Goal: Use online tool/utility: Utilize a website feature to perform a specific function

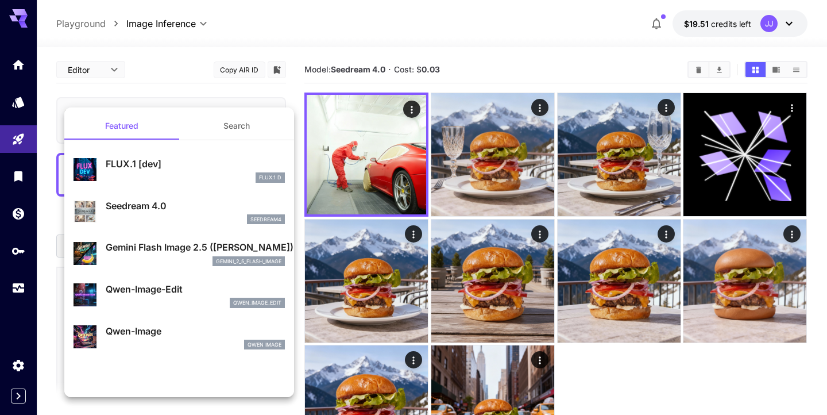
click at [208, 247] on p "Gemini Flash Image 2.5 ([PERSON_NAME])" at bounding box center [195, 247] width 179 height 14
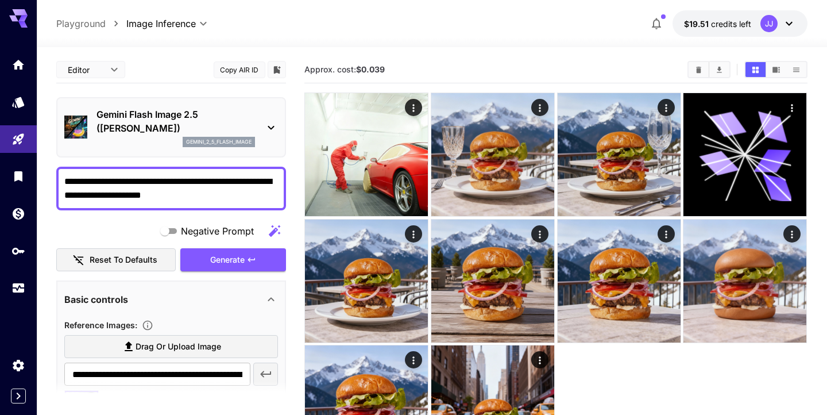
scroll to position [30, 0]
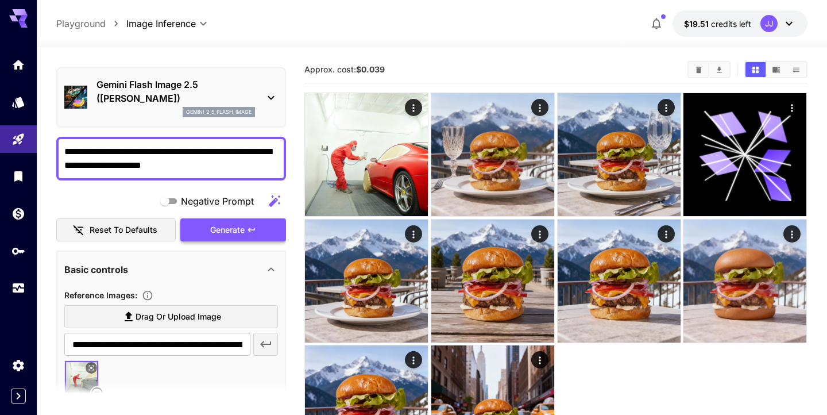
click at [240, 231] on span "Generate" at bounding box center [227, 230] width 34 height 14
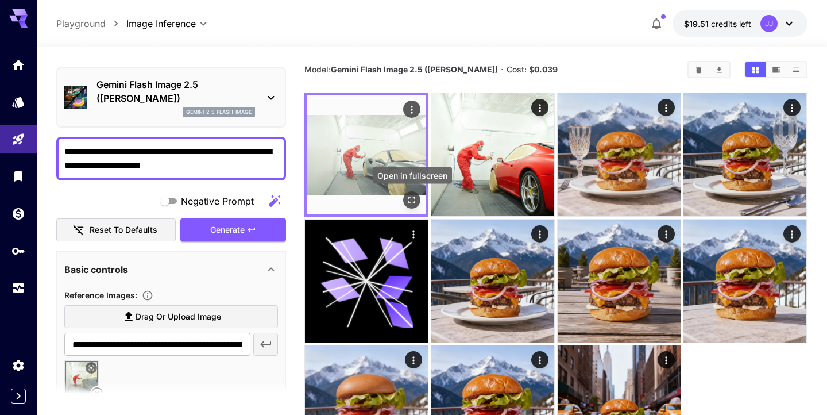
click at [412, 195] on icon "Open in fullscreen" at bounding box center [412, 199] width 11 height 11
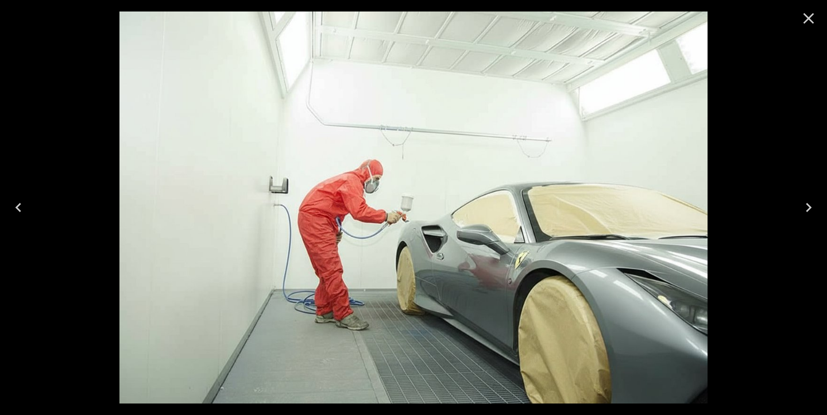
click at [814, 16] on icon "Close" at bounding box center [809, 18] width 18 height 18
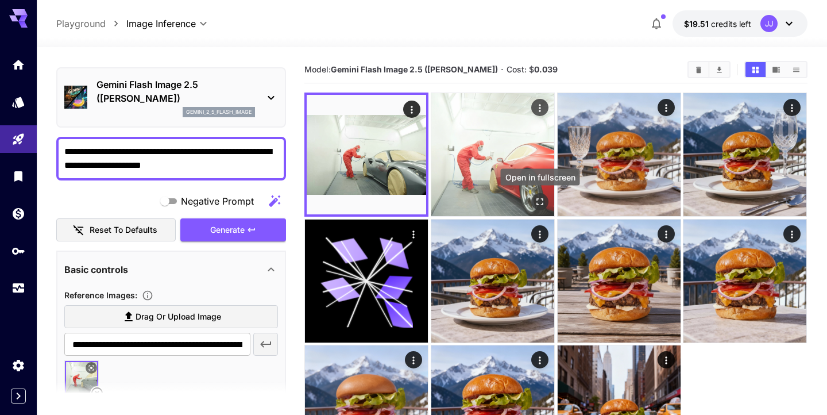
click at [540, 200] on icon "Open in fullscreen" at bounding box center [539, 201] width 11 height 11
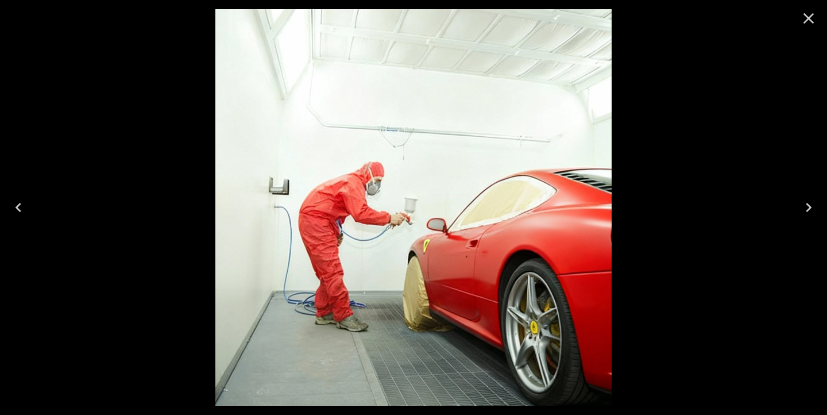
click at [812, 22] on icon "Close" at bounding box center [809, 18] width 11 height 11
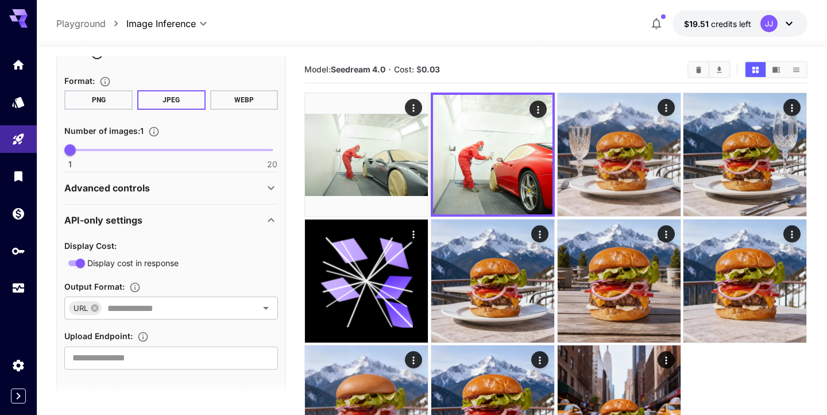
scroll to position [380, 0]
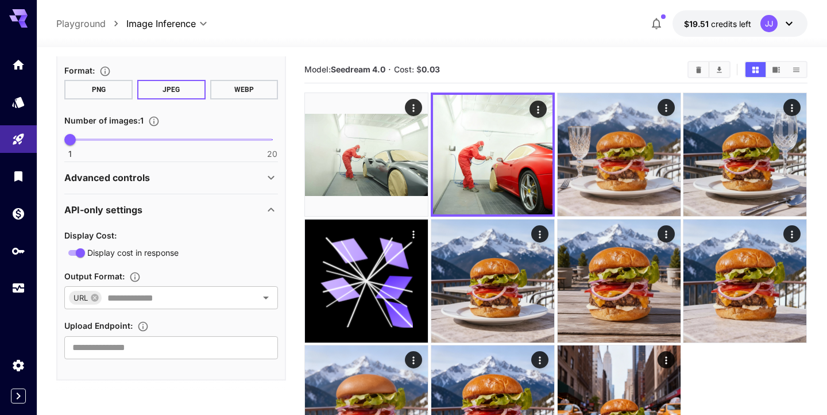
drag, startPoint x: 145, startPoint y: 328, endPoint x: 132, endPoint y: 323, distance: 14.2
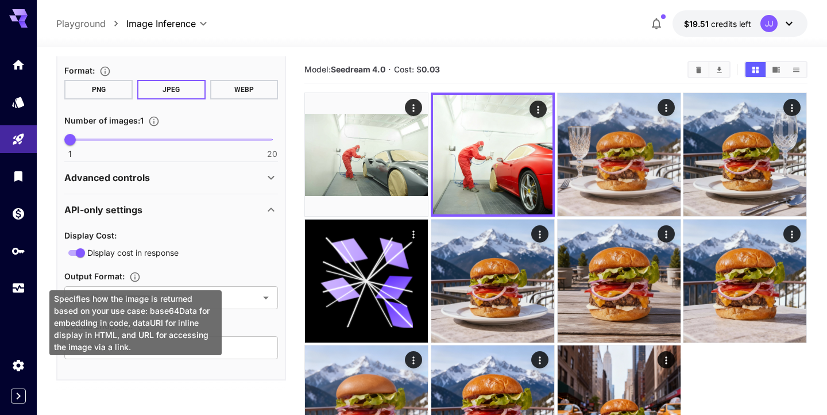
click at [134, 277] on icon "Specifies how the image is returned based on your use case: base64Data for embe…" at bounding box center [134, 276] width 11 height 11
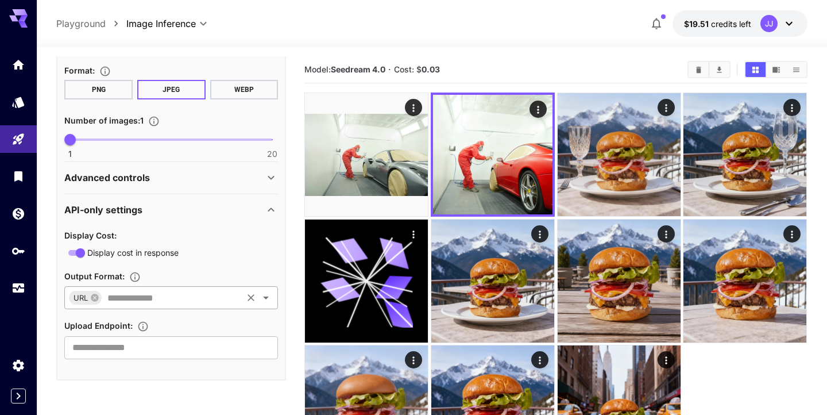
click at [269, 295] on icon "Open" at bounding box center [266, 298] width 14 height 14
click at [265, 299] on icon "Open" at bounding box center [266, 298] width 14 height 14
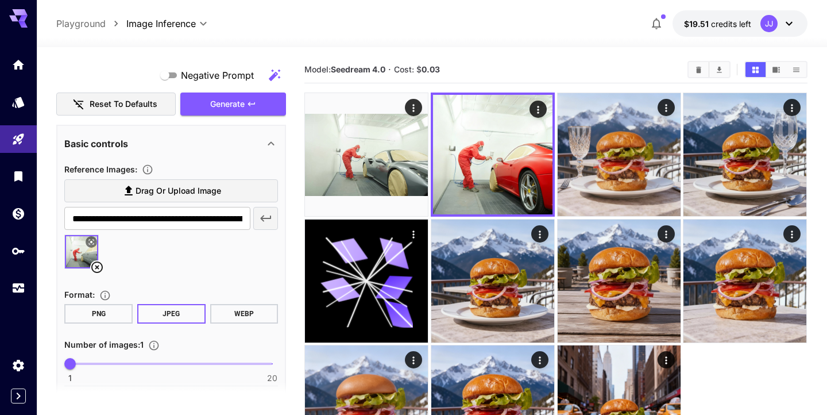
scroll to position [0, 0]
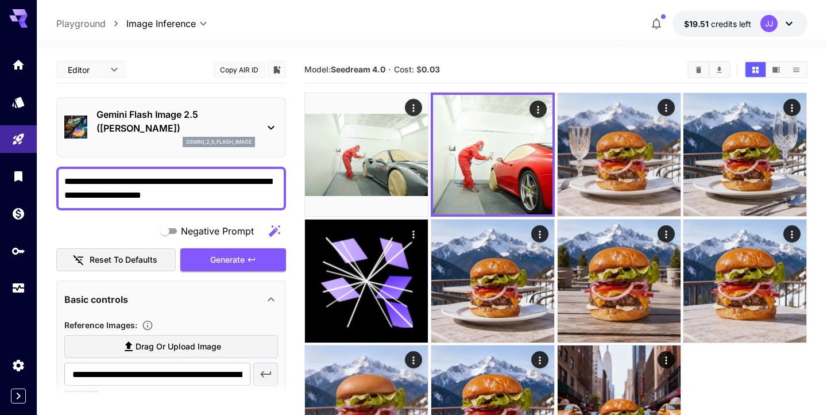
click at [271, 126] on icon at bounding box center [271, 128] width 14 height 14
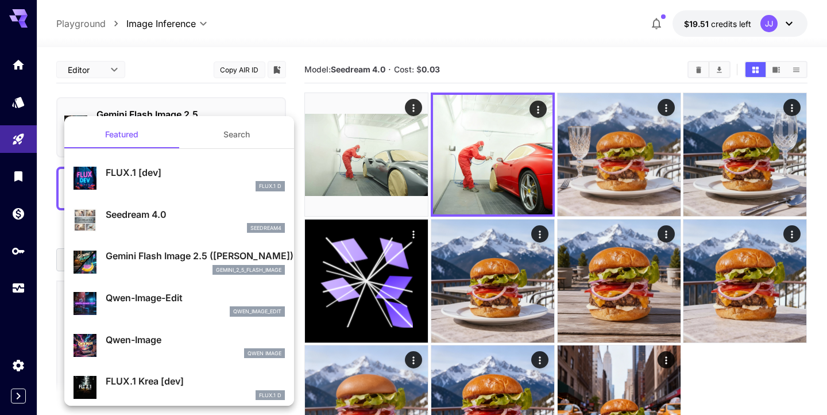
click at [155, 219] on p "Seedream 4.0" at bounding box center [195, 214] width 179 height 14
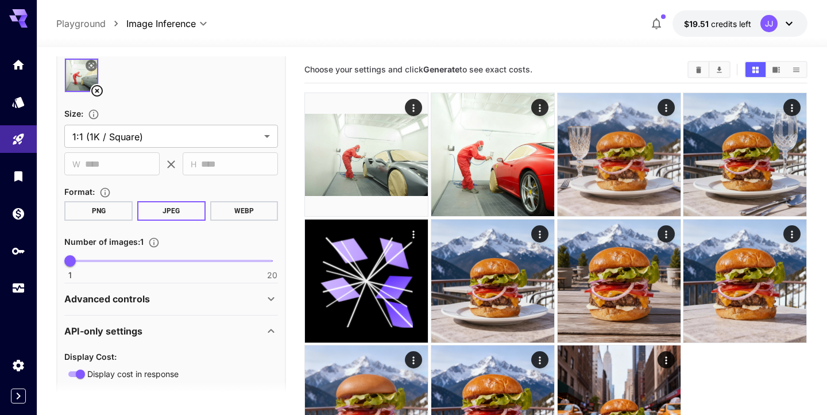
scroll to position [439, 0]
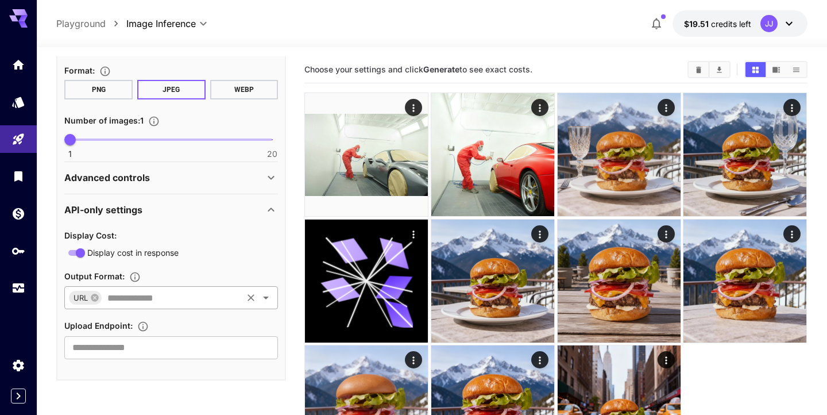
click at [264, 297] on icon "Open" at bounding box center [266, 297] width 6 height 3
click at [266, 298] on icon "Open" at bounding box center [266, 297] width 6 height 3
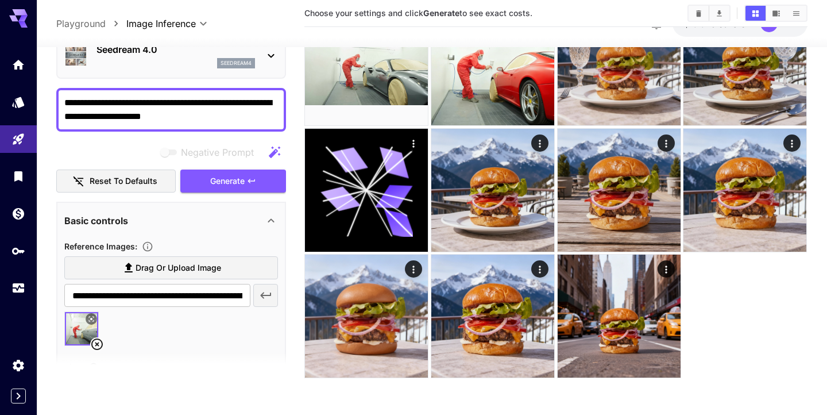
scroll to position [0, 0]
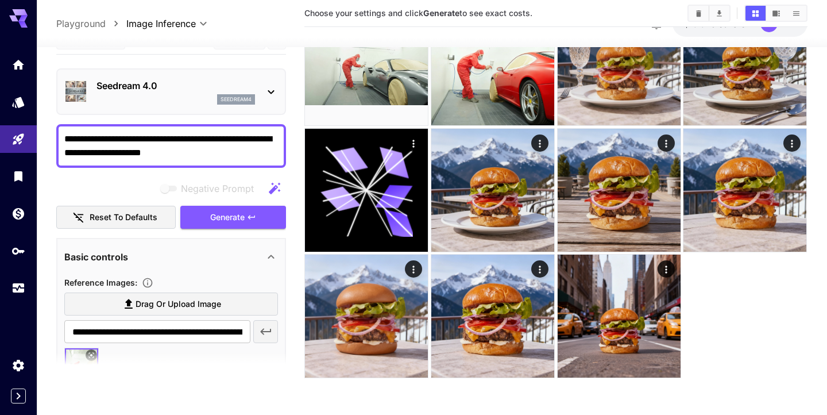
click at [138, 152] on textarea "**********" at bounding box center [171, 146] width 214 height 28
click at [269, 93] on icon at bounding box center [271, 92] width 14 height 14
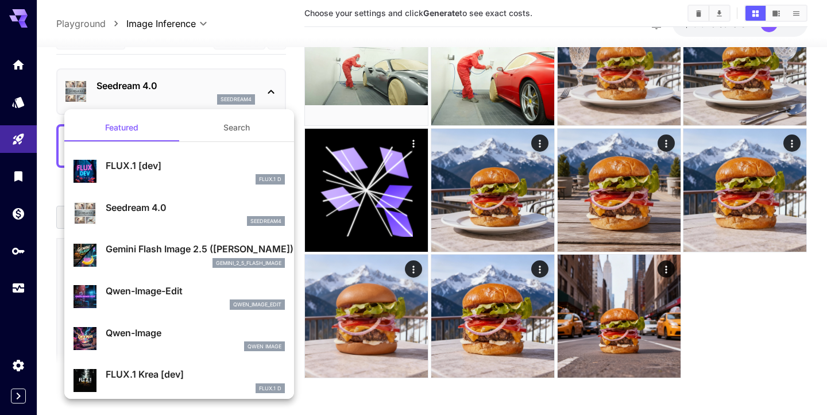
click at [166, 261] on div "gemini_2_5_flash_image" at bounding box center [195, 263] width 179 height 10
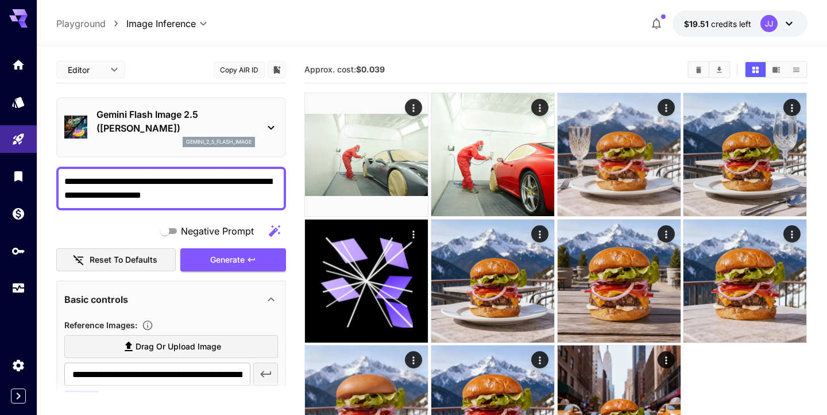
click at [256, 72] on button "Copy AIR ID" at bounding box center [240, 69] width 52 height 17
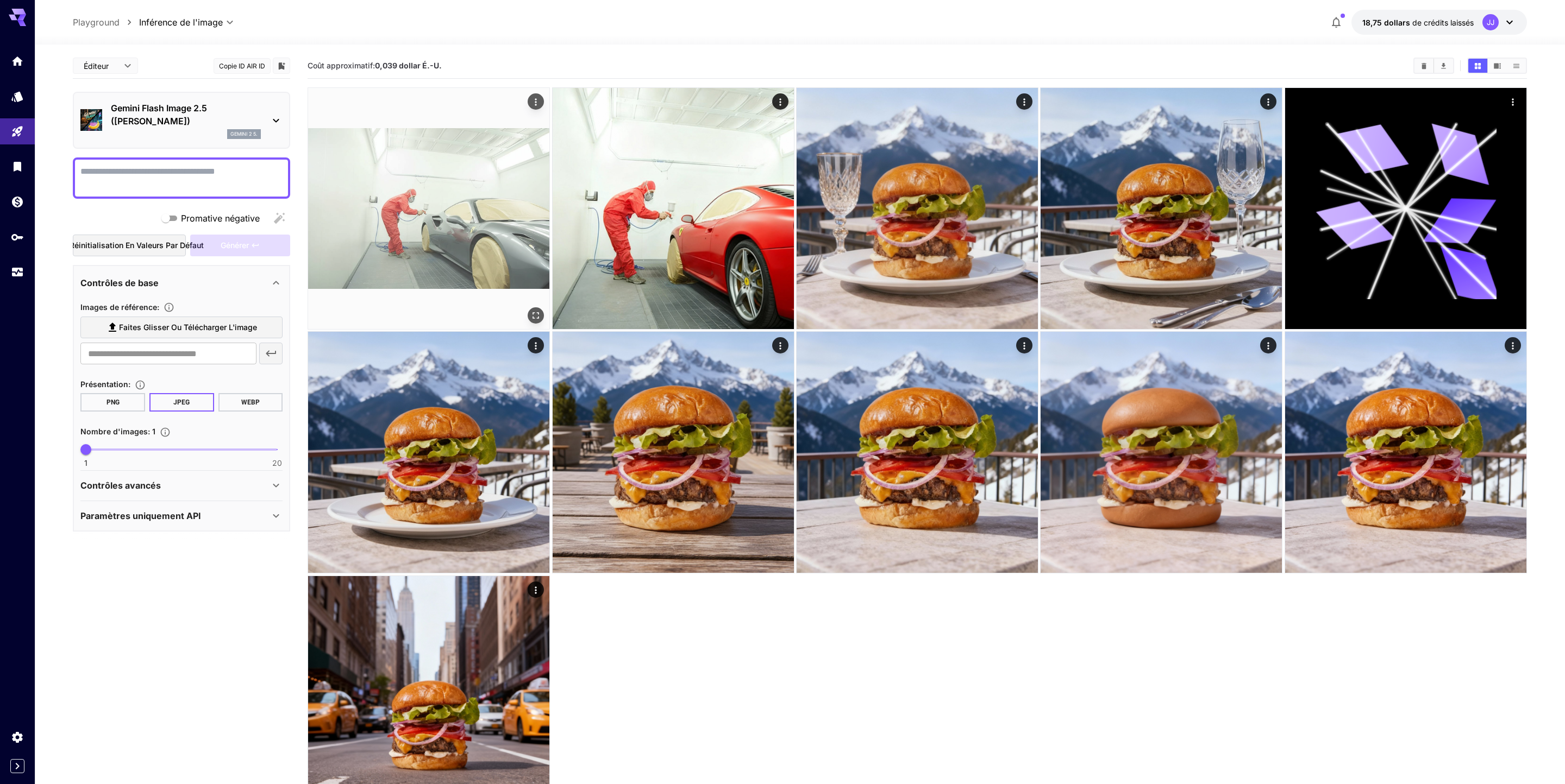
click at [536, 99] on icon "Actions" at bounding box center [536, 101] width 10 height 10
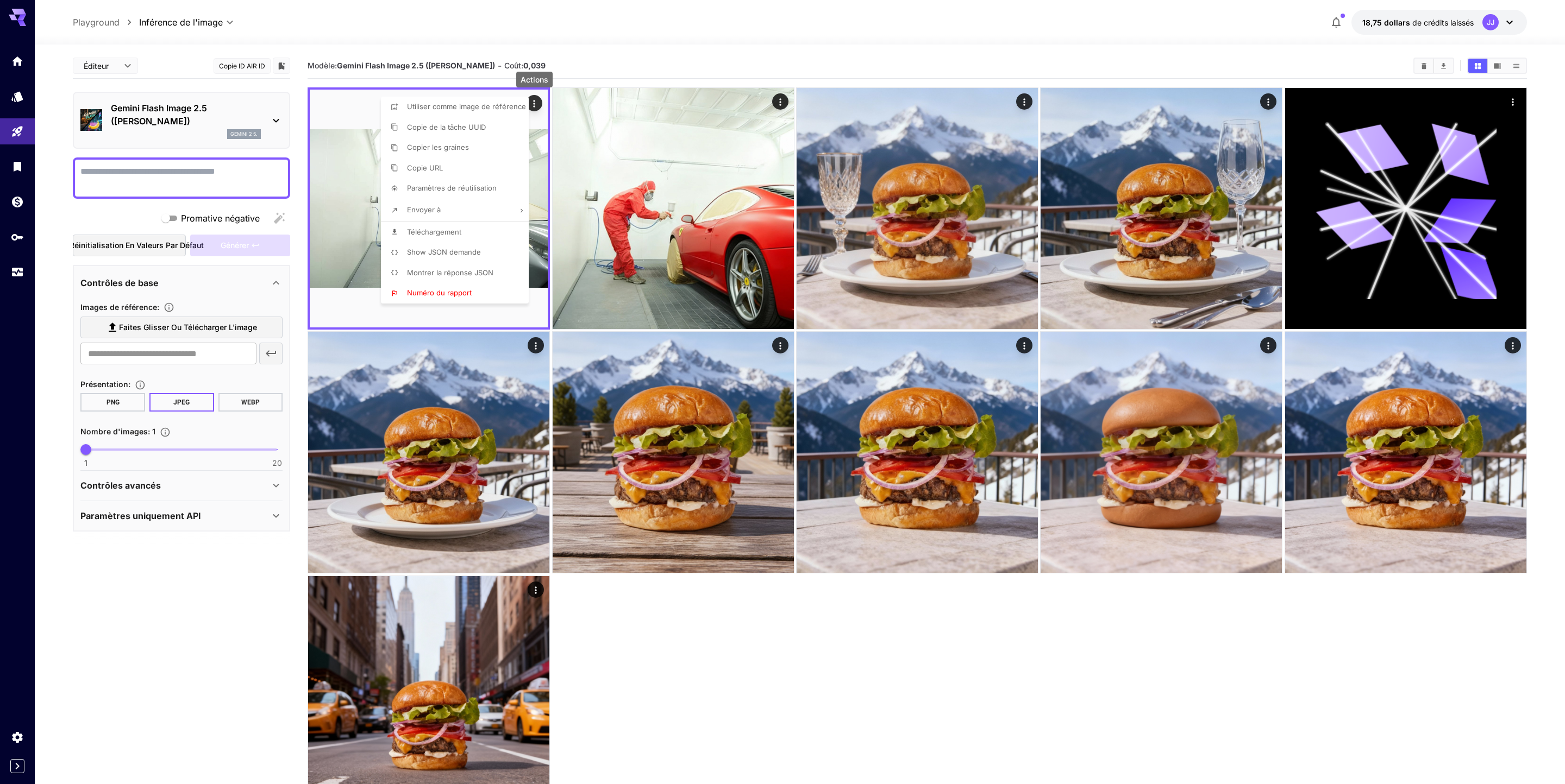
click at [490, 106] on span "Utiliser comme image de référence" at bounding box center [466, 106] width 119 height 9
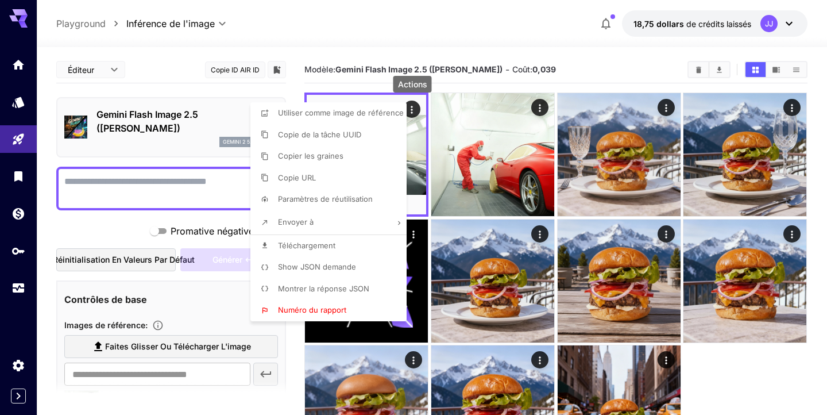
click at [314, 201] on span "Paramètres de réutilisation" at bounding box center [325, 198] width 95 height 9
type textarea "**********"
type input "**********"
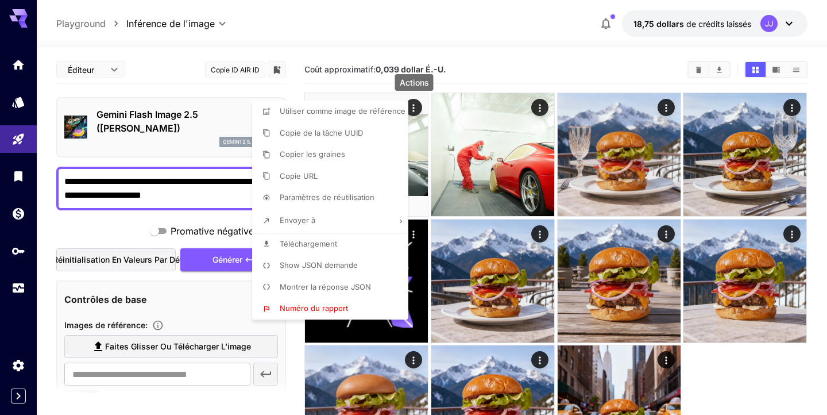
click at [132, 179] on div at bounding box center [413, 207] width 827 height 415
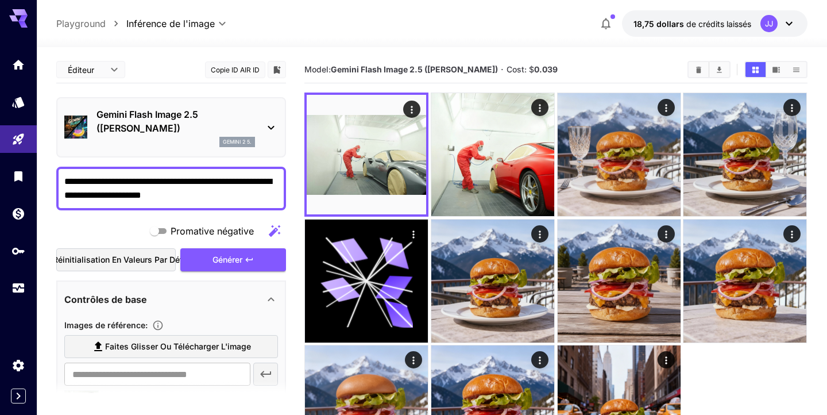
click at [132, 179] on div at bounding box center [413, 207] width 827 height 415
click at [138, 182] on textarea "**********" at bounding box center [171, 189] width 214 height 28
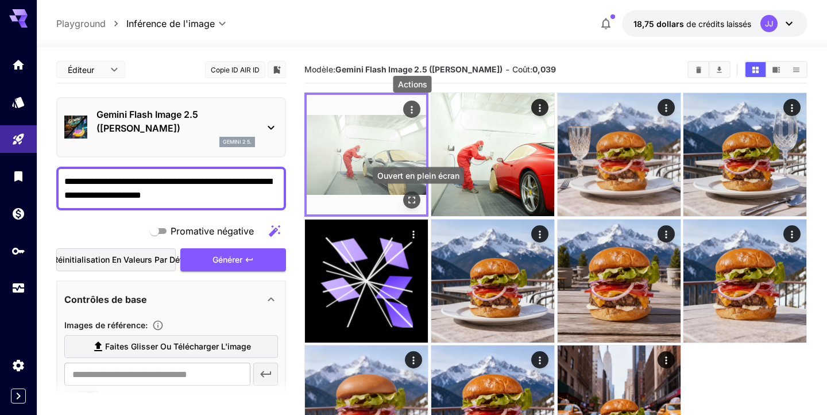
click at [416, 199] on icon "Ouvert en plein écran" at bounding box center [412, 199] width 11 height 11
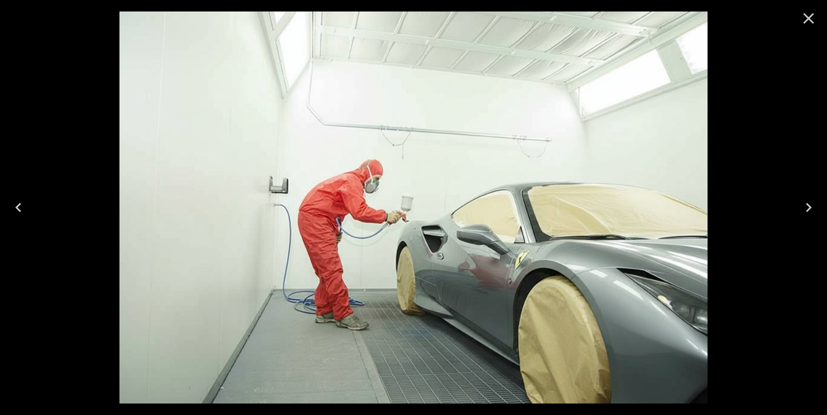
click at [815, 14] on icon "Fermer" at bounding box center [809, 18] width 18 height 18
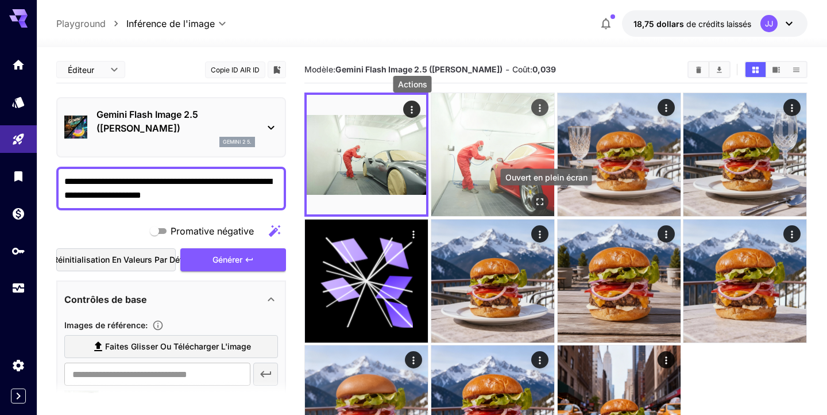
click at [536, 198] on icon "Ouvert en plein écran" at bounding box center [539, 201] width 11 height 11
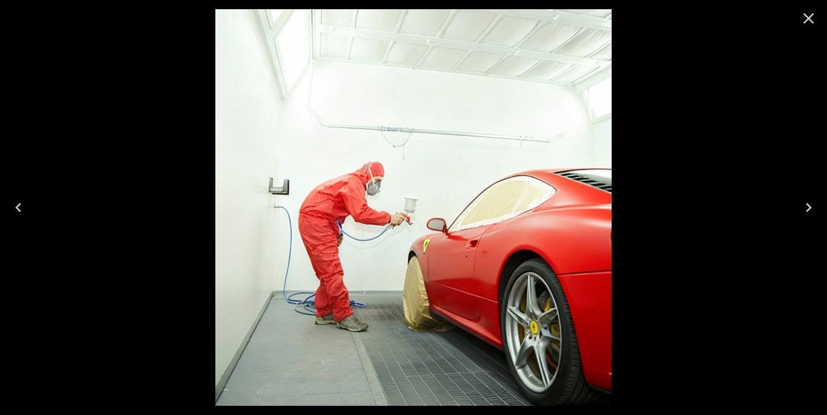
click at [810, 22] on icon "Fermer" at bounding box center [809, 18] width 18 height 18
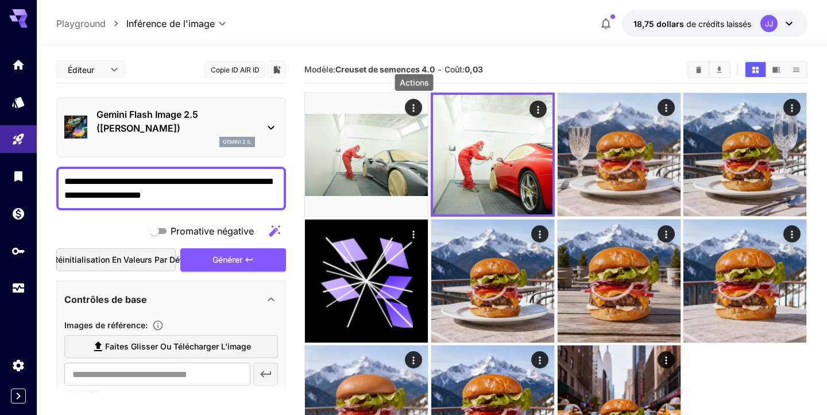
click at [187, 199] on textarea "**********" at bounding box center [171, 189] width 214 height 28
click at [165, 192] on textarea "**********" at bounding box center [171, 189] width 214 height 28
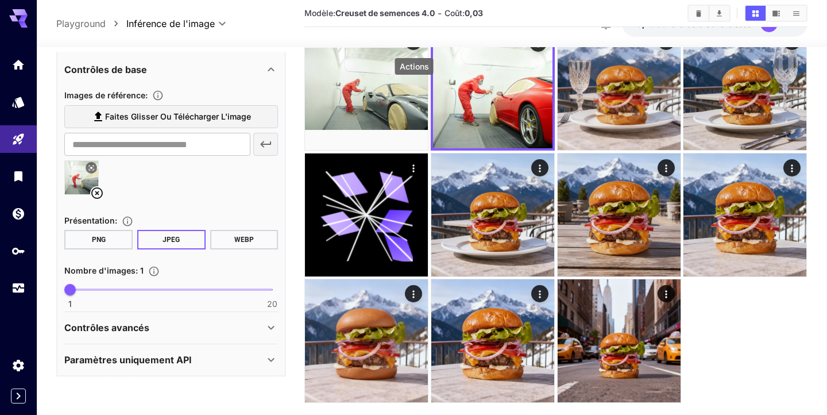
scroll to position [75, 0]
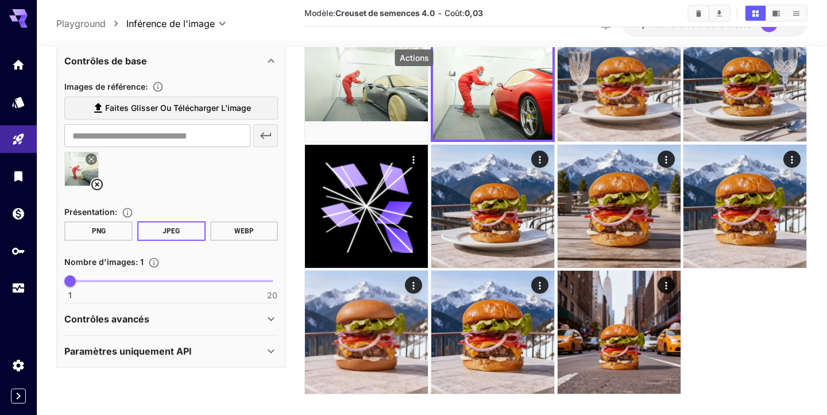
click at [207, 350] on div "Paramètres uniquement API" at bounding box center [164, 351] width 200 height 14
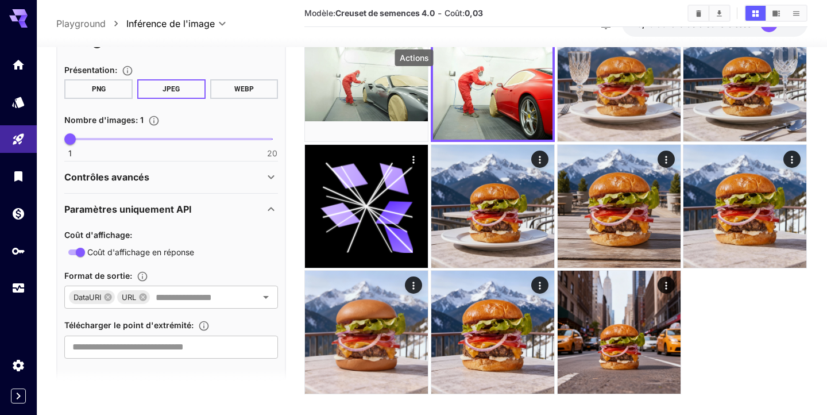
scroll to position [380, 0]
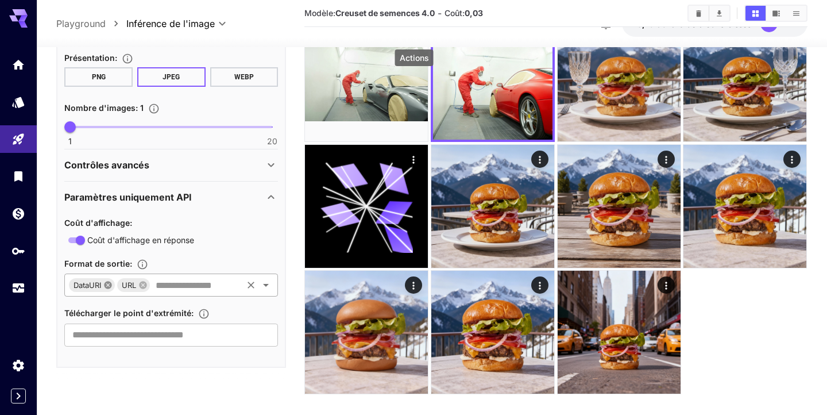
click at [111, 285] on icon at bounding box center [108, 284] width 7 height 7
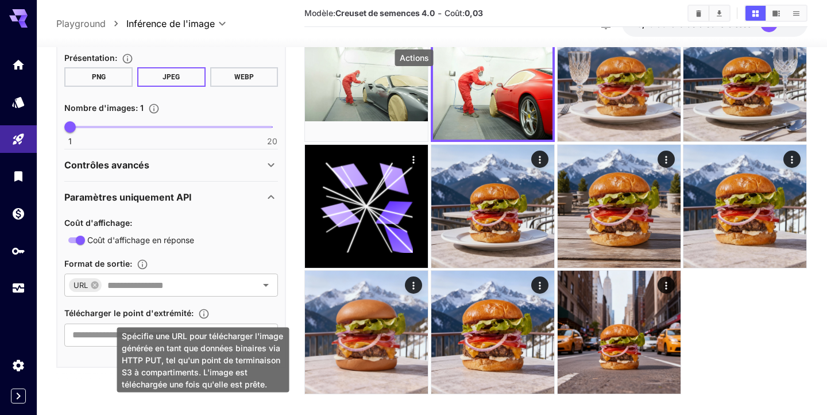
click at [208, 312] on icon "Spécifie une URL pour télécharger l'image générée en tant que données binaires …" at bounding box center [203, 313] width 11 height 11
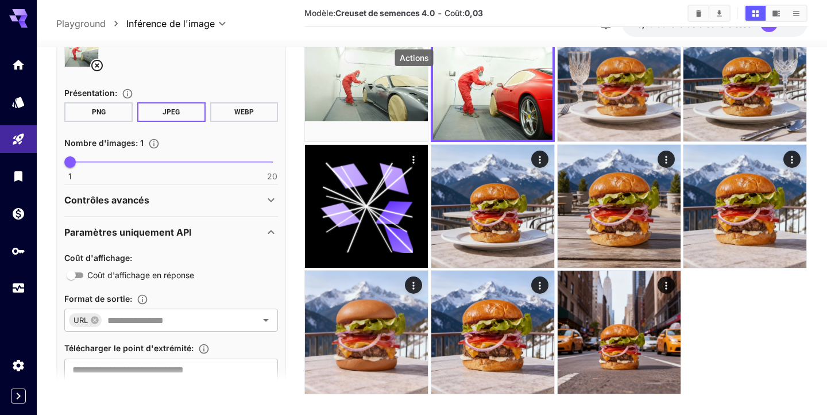
scroll to position [337, 0]
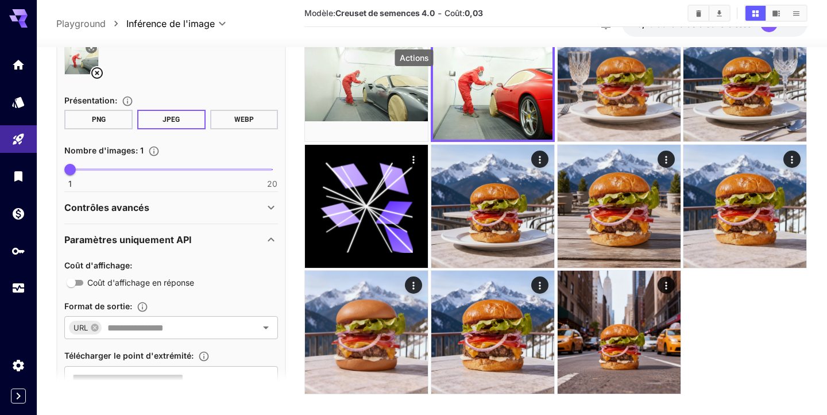
click at [226, 211] on div "Contrôles avancés" at bounding box center [164, 208] width 200 height 14
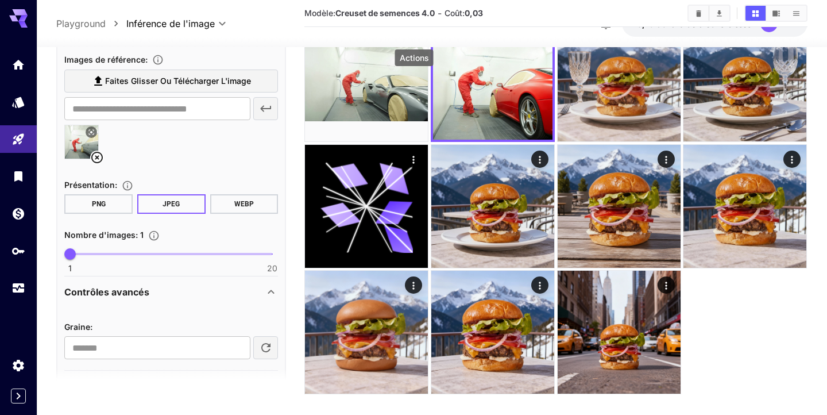
scroll to position [254, 0]
click at [114, 347] on input "**********" at bounding box center [157, 346] width 186 height 23
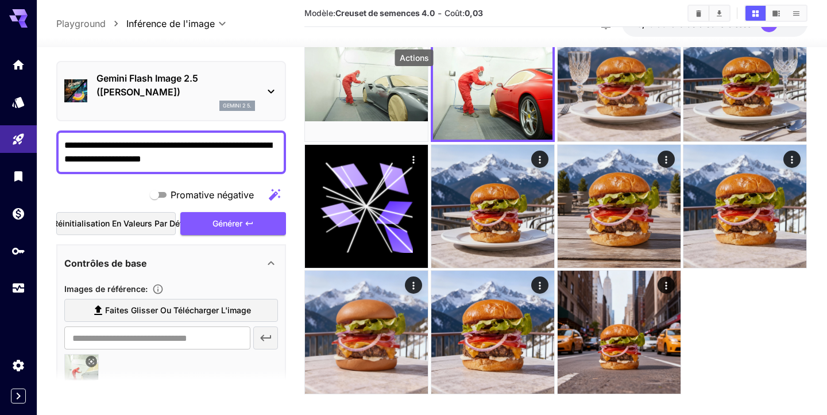
scroll to position [0, 0]
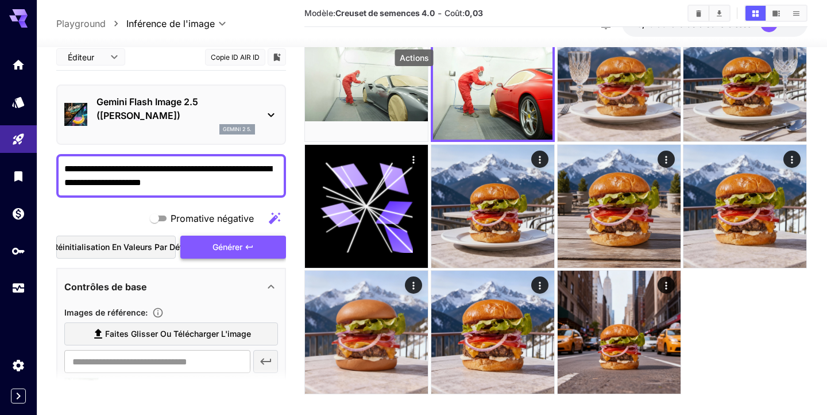
click at [214, 253] on span "Générer" at bounding box center [228, 247] width 30 height 14
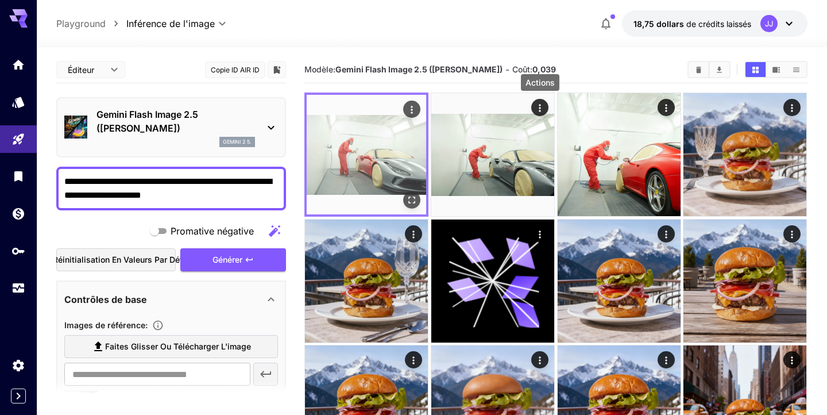
click at [372, 156] on img at bounding box center [366, 154] width 119 height 119
click at [415, 197] on icon "Ouvert en plein écran" at bounding box center [412, 200] width 7 height 7
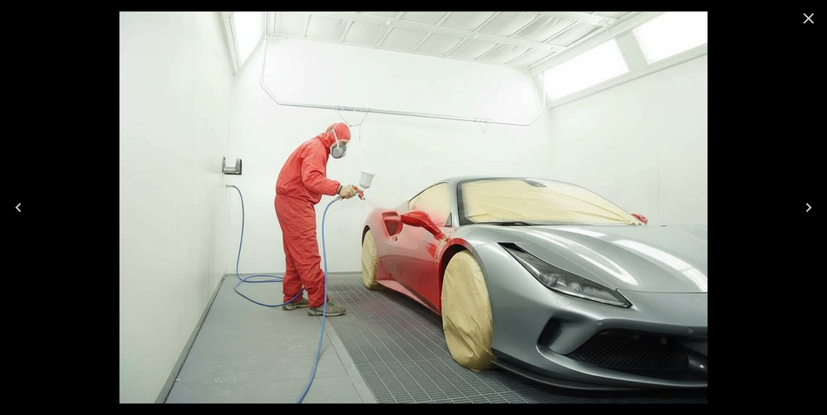
click at [812, 21] on icon "Fermer" at bounding box center [809, 18] width 11 height 11
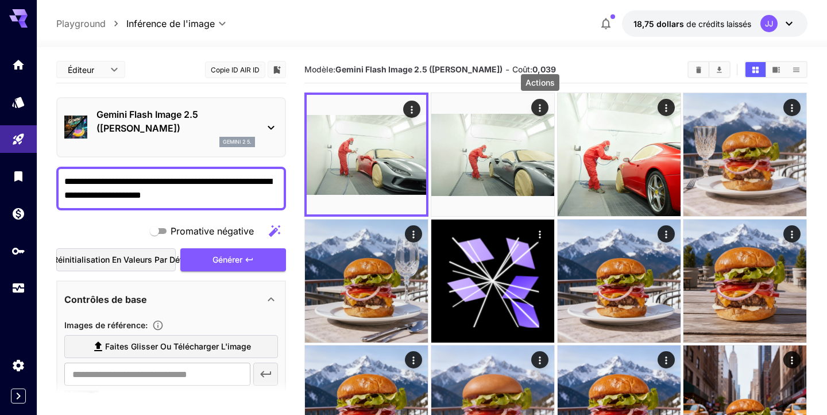
click at [231, 71] on button "Copie ID AIR ID" at bounding box center [235, 69] width 60 height 17
click at [239, 71] on button "Copie ID AIR ID" at bounding box center [235, 69] width 60 height 17
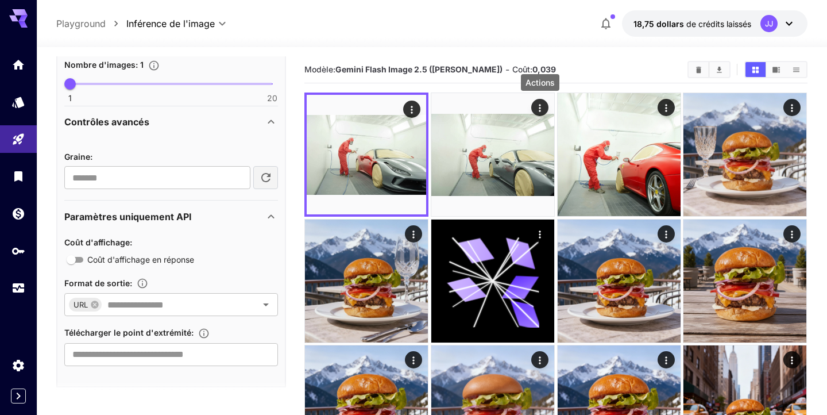
scroll to position [442, 0]
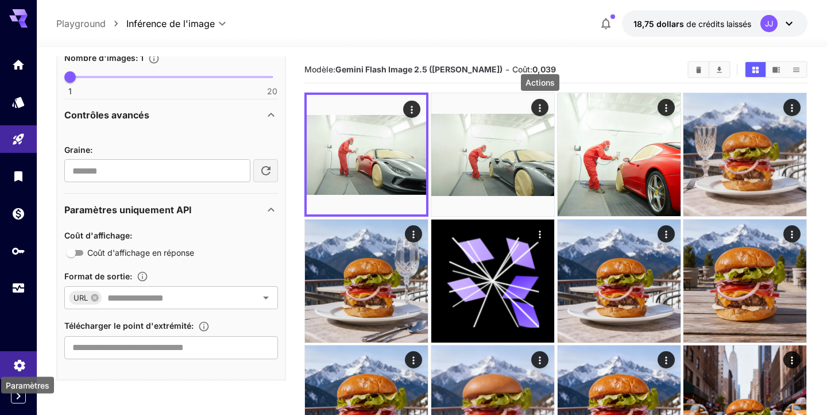
click at [18, 363] on icon "Paramètres" at bounding box center [19, 363] width 11 height 11
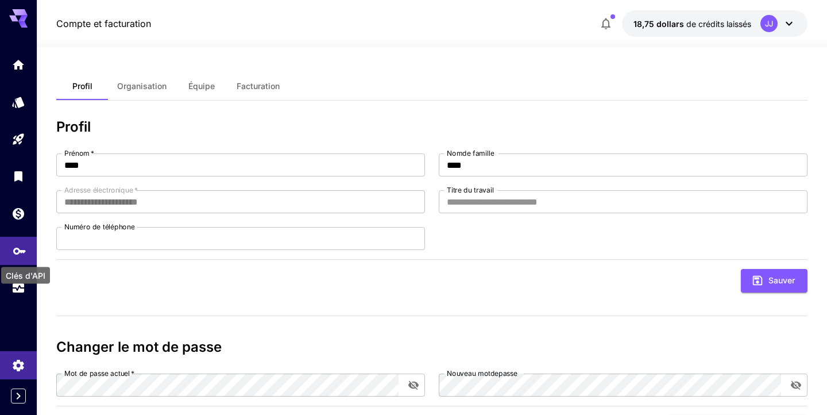
click at [20, 250] on icon "Clés d'API" at bounding box center [19, 247] width 13 height 7
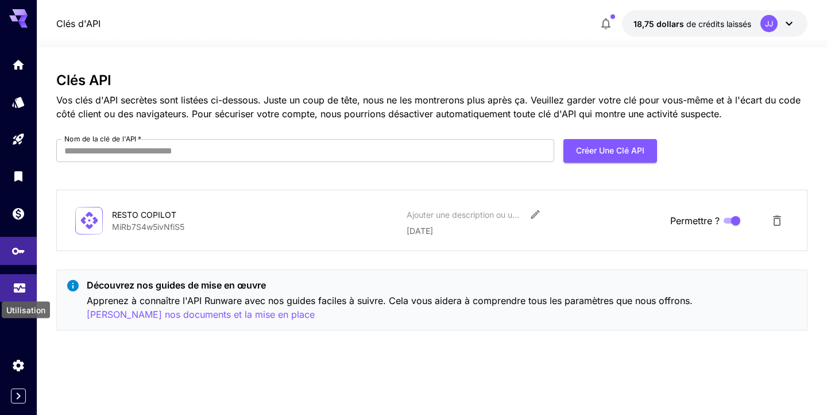
click at [23, 283] on icon "Utilisation" at bounding box center [20, 284] width 14 height 14
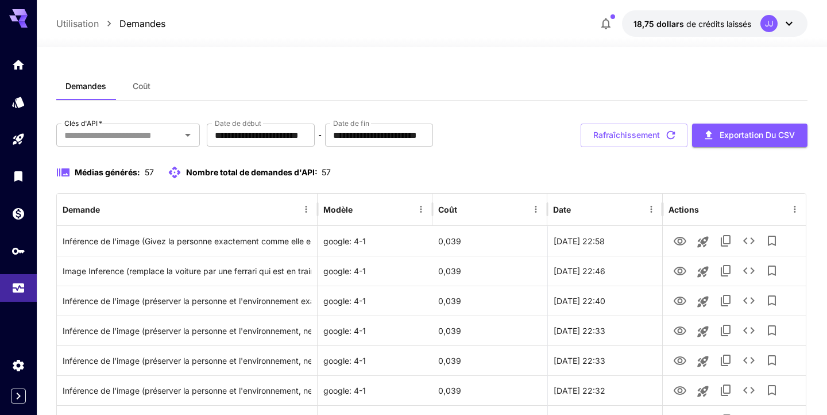
click at [263, 186] on div "Médias générés: 57 Nombre total de demandes d'API: 57" at bounding box center [431, 179] width 751 height 28
click at [150, 91] on span "Coût" at bounding box center [142, 86] width 18 height 10
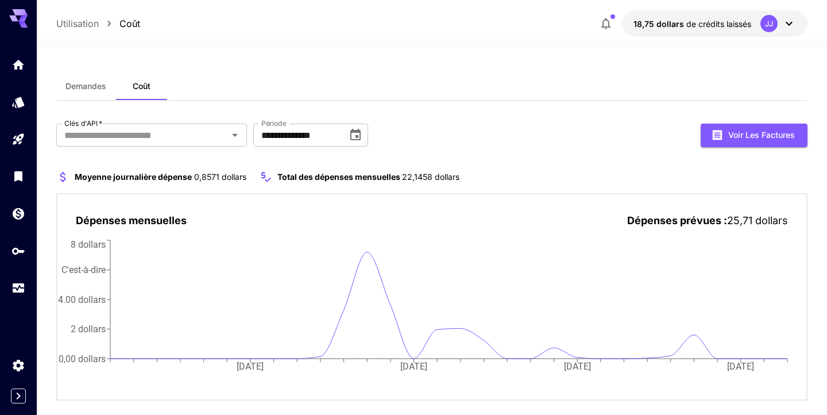
scroll to position [20, 0]
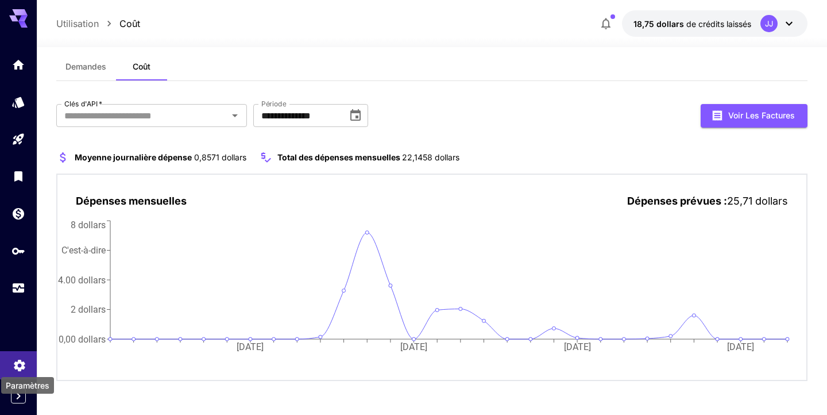
click at [24, 366] on icon "Paramètres" at bounding box center [19, 361] width 11 height 11
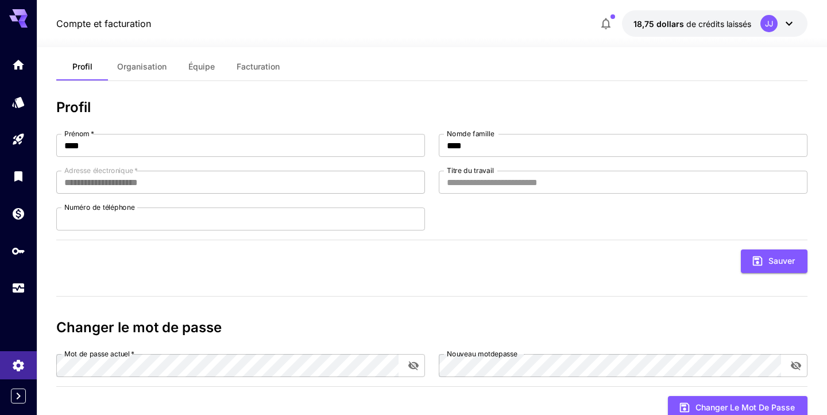
click at [122, 313] on div "**********" at bounding box center [431, 263] width 751 height 329
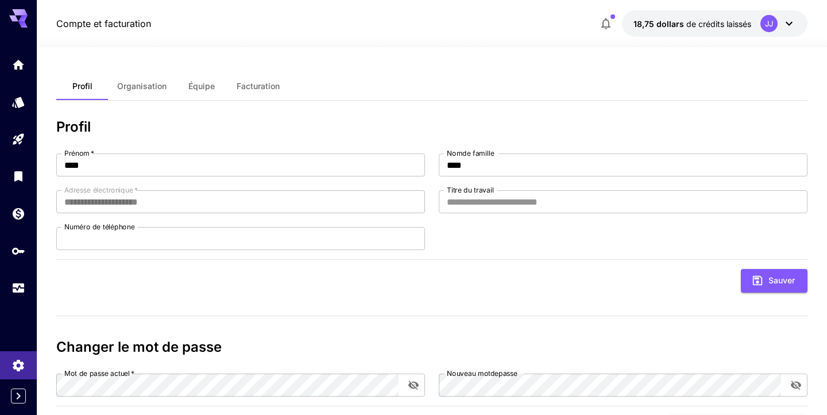
click at [143, 90] on span "Organisation" at bounding box center [141, 86] width 49 height 10
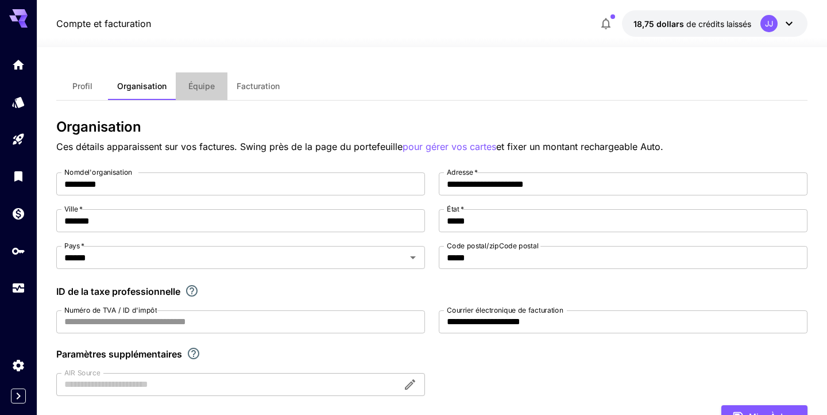
click at [216, 82] on button "Équipe" at bounding box center [202, 86] width 52 height 28
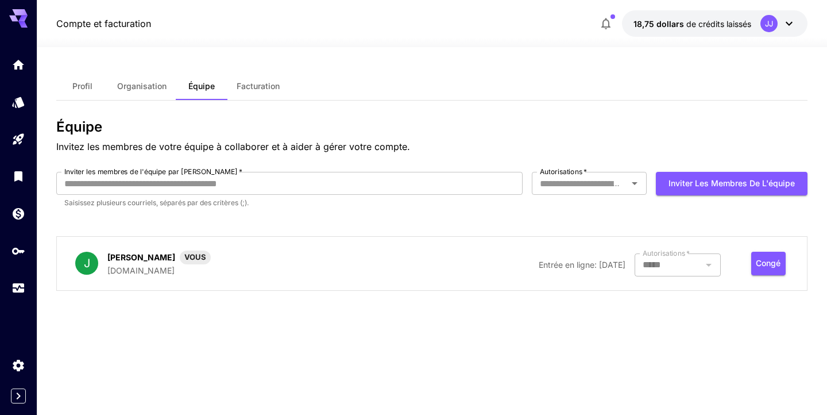
click at [252, 86] on span "Facturation" at bounding box center [258, 86] width 43 height 10
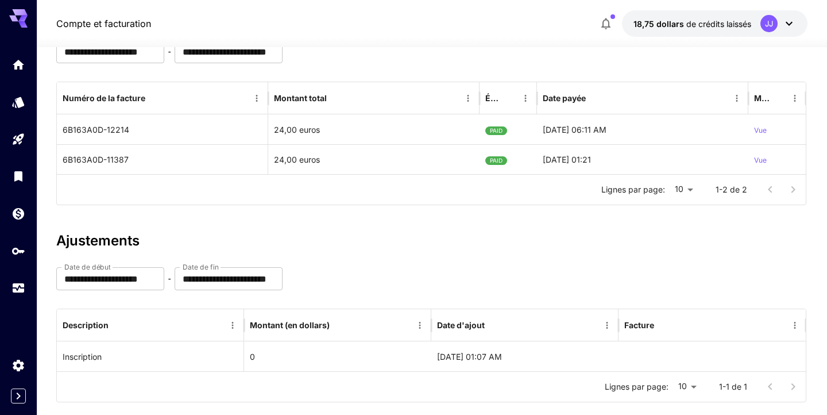
scroll to position [135, 0]
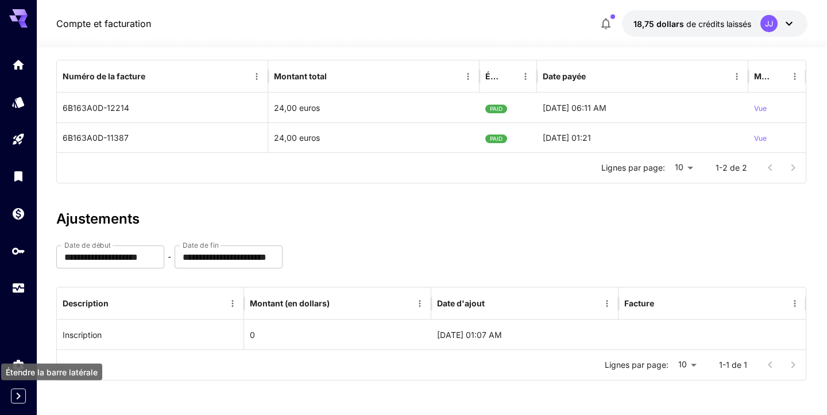
click at [17, 400] on icon "Étendre la barre latérale" at bounding box center [18, 396] width 14 height 14
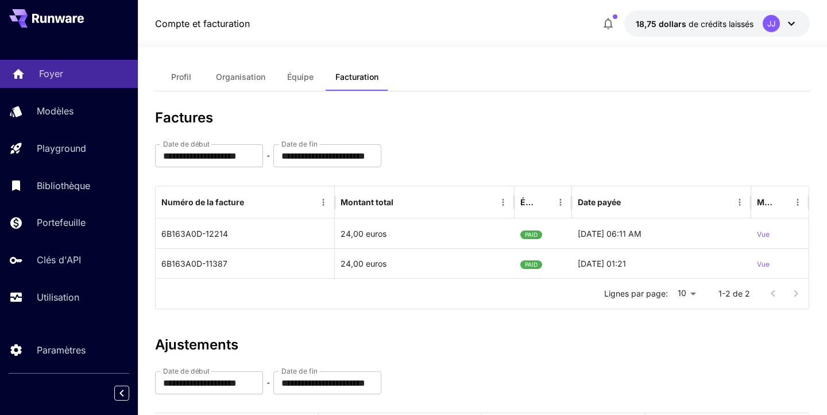
scroll to position [0, 0]
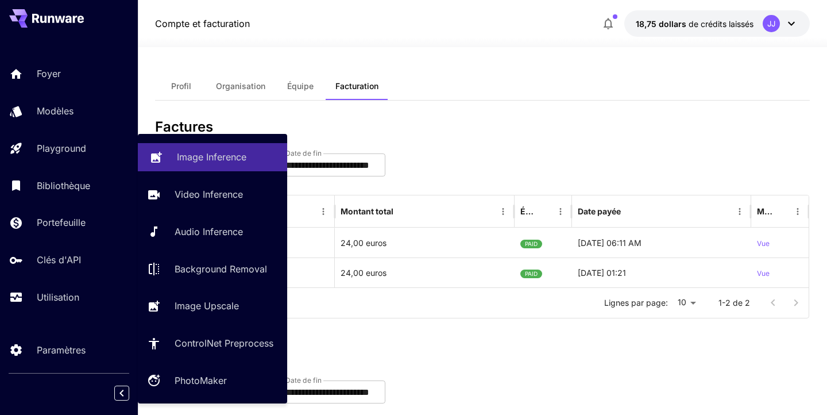
click at [220, 161] on p "Image Inference" at bounding box center [211, 157] width 69 height 14
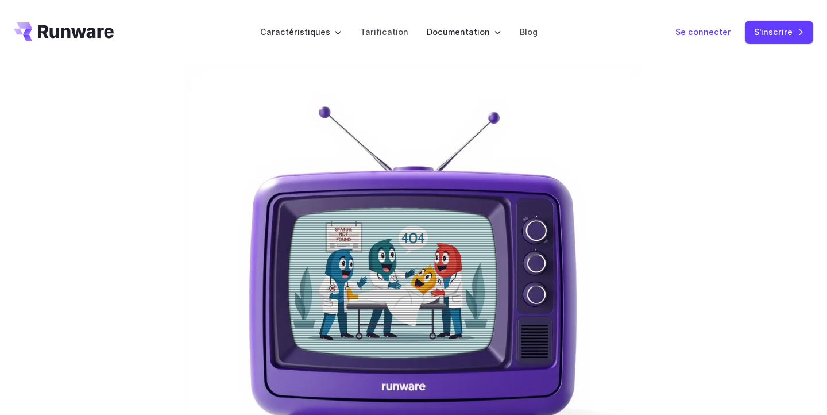
click at [710, 29] on link "Se connecter" at bounding box center [703, 31] width 56 height 13
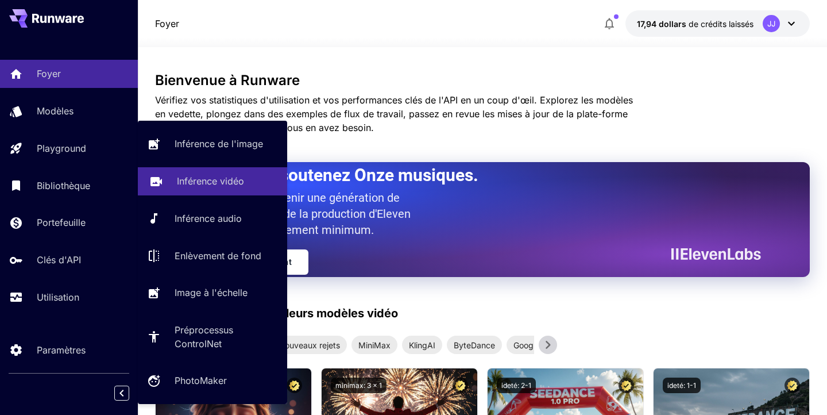
click at [199, 185] on p "Inférence vidéo" at bounding box center [210, 181] width 67 height 14
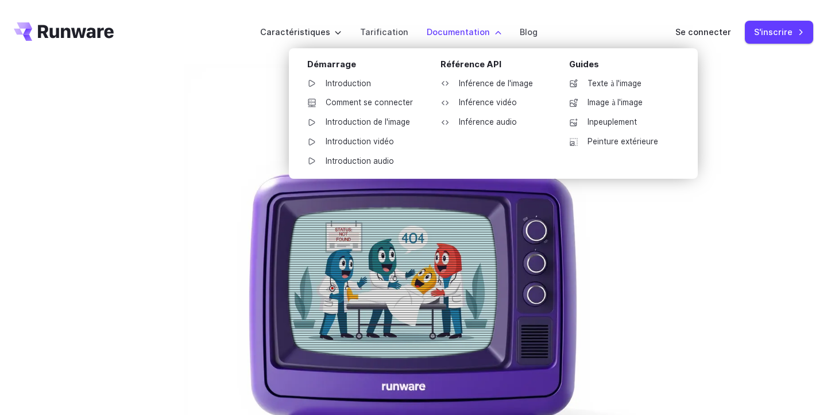
click at [453, 34] on label "Documentation" at bounding box center [464, 31] width 75 height 13
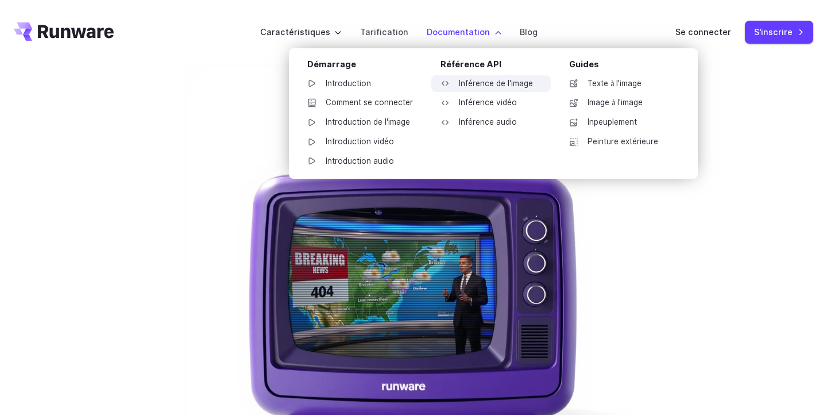
click at [481, 84] on link "Inférence de l'image" at bounding box center [490, 83] width 119 height 17
